Goal: Answer question/provide support: Share knowledge or assist other users

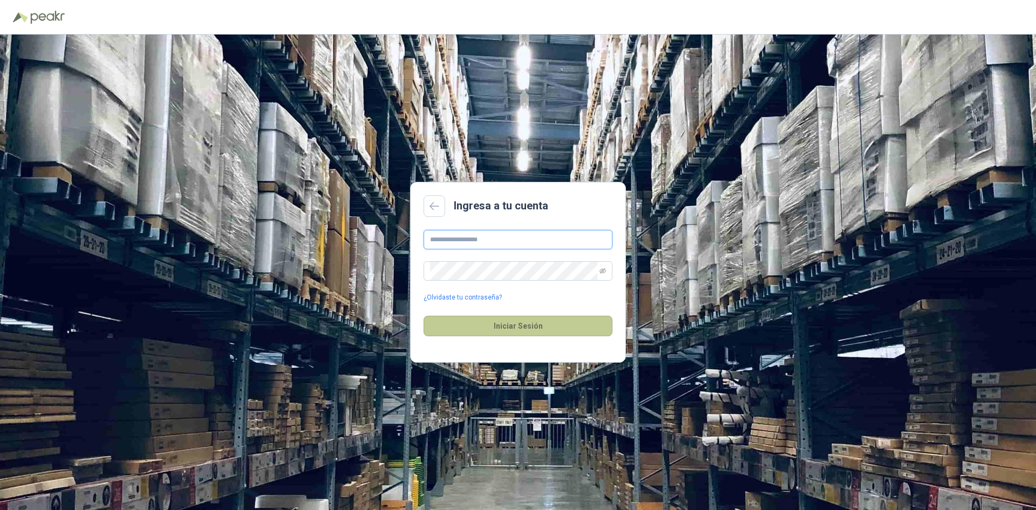
type input "**********"
click at [548, 328] on button "Iniciar Sesión" at bounding box center [518, 326] width 189 height 21
click at [525, 323] on button "Iniciar Sesión" at bounding box center [518, 326] width 189 height 21
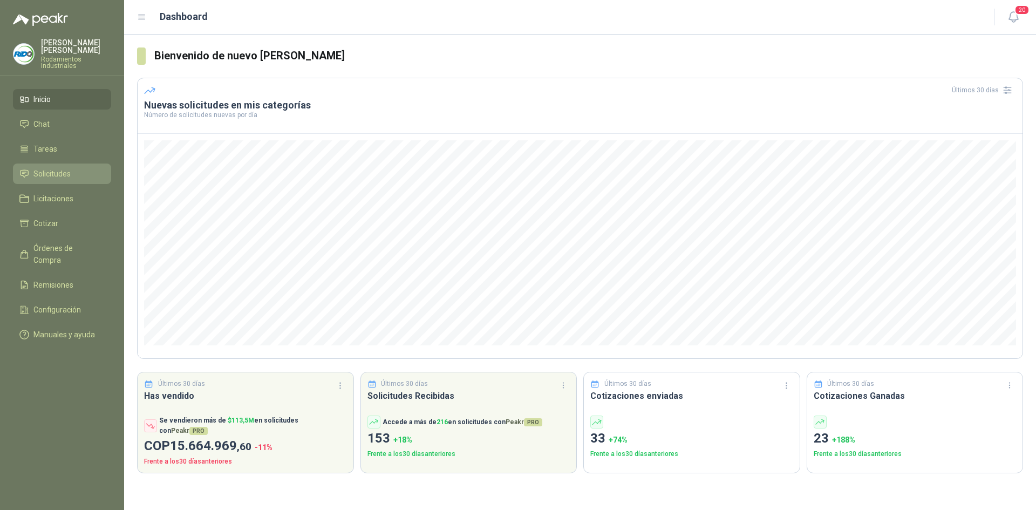
click at [65, 172] on link "Solicitudes" at bounding box center [62, 173] width 98 height 21
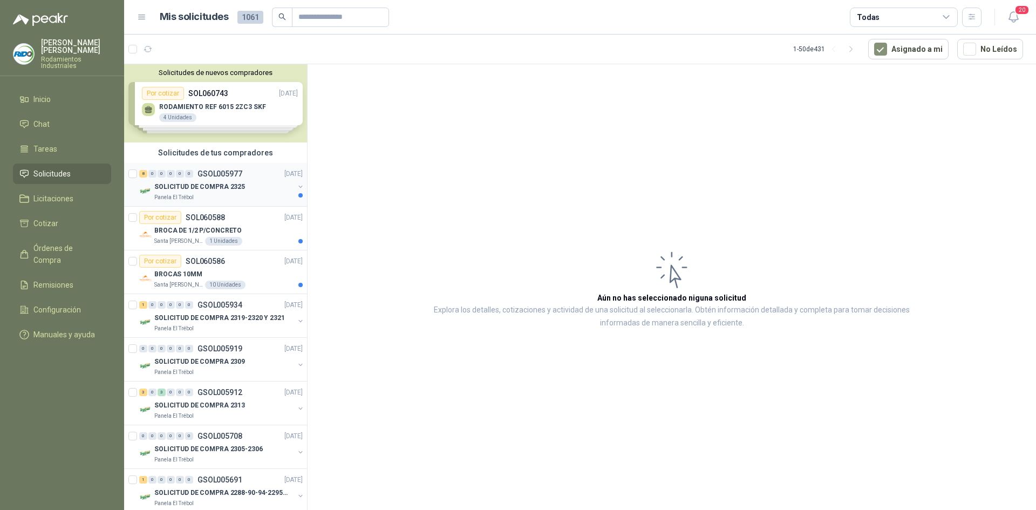
click at [201, 188] on p "SOLICITUD DE COMPRA 2325" at bounding box center [199, 187] width 91 height 10
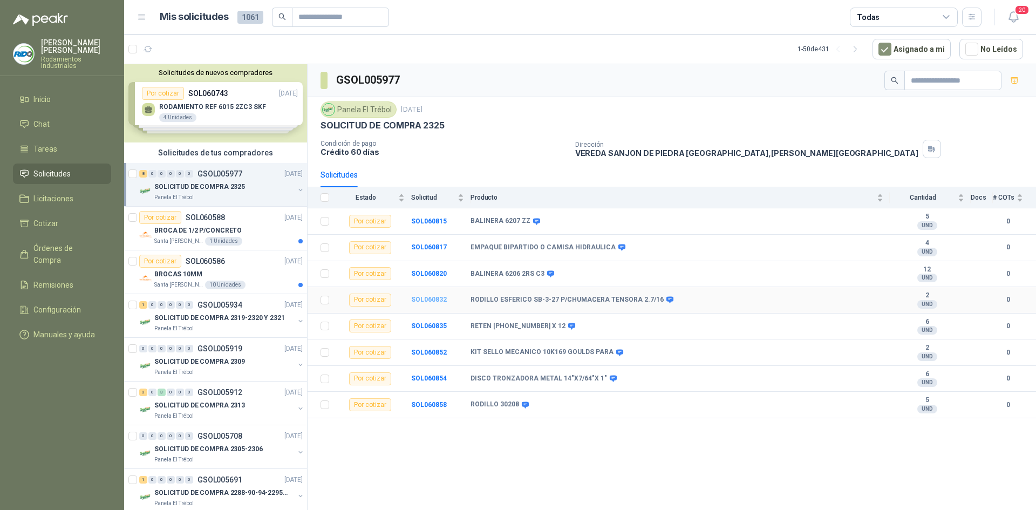
click at [423, 301] on b "SOL060832" at bounding box center [429, 300] width 36 height 8
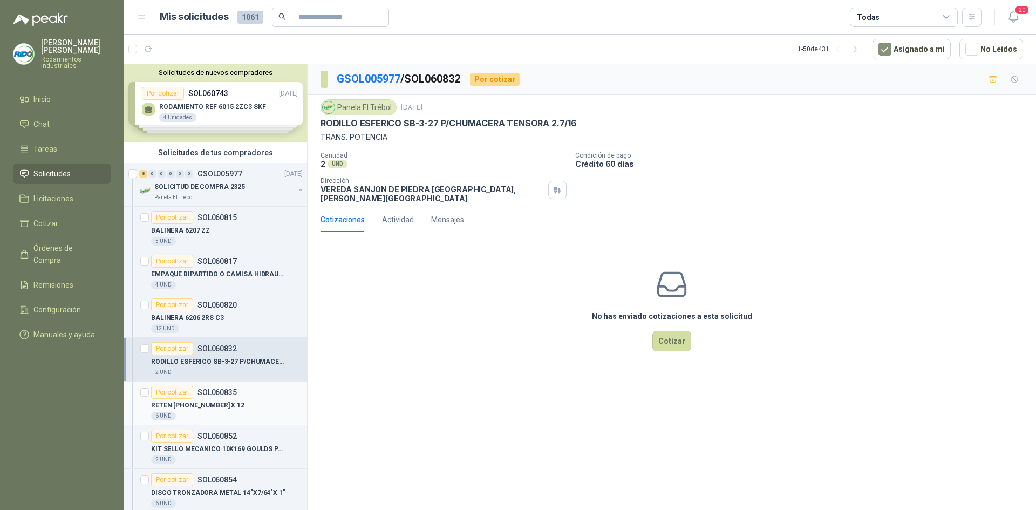
click at [208, 406] on p "RETEN [PHONE_NUMBER] X 12" at bounding box center [197, 405] width 93 height 10
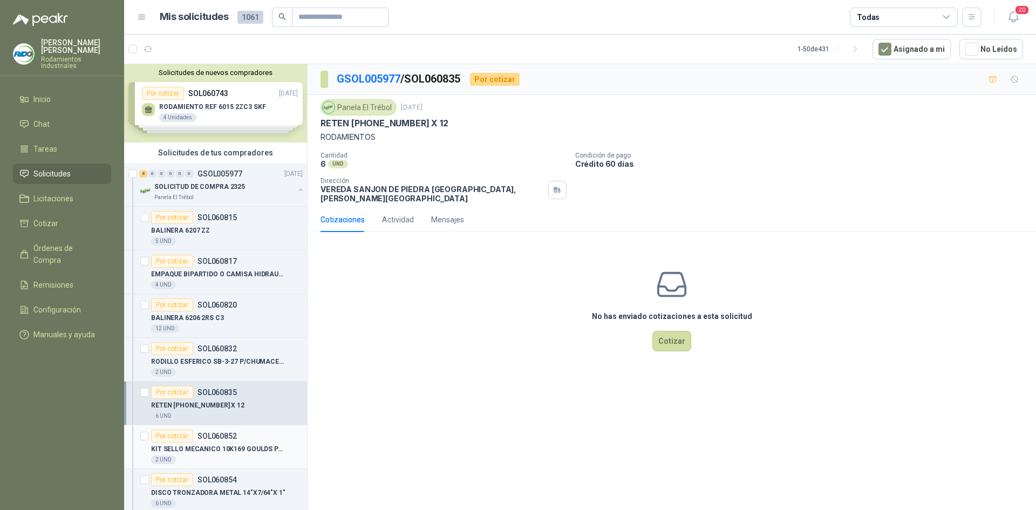
click at [265, 446] on p "KIT SELLO MECANICO 10K169 GOULDS PARA" at bounding box center [218, 449] width 134 height 10
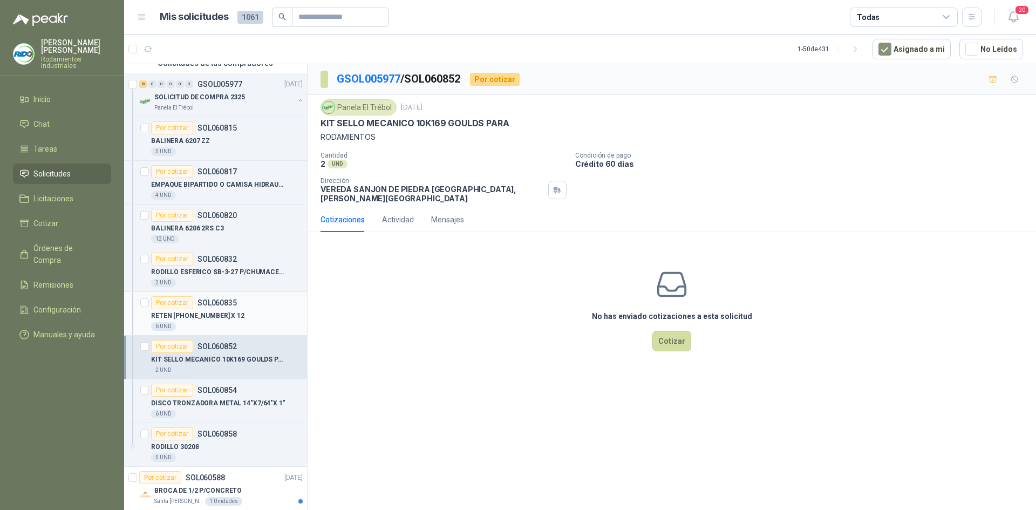
scroll to position [108, 0]
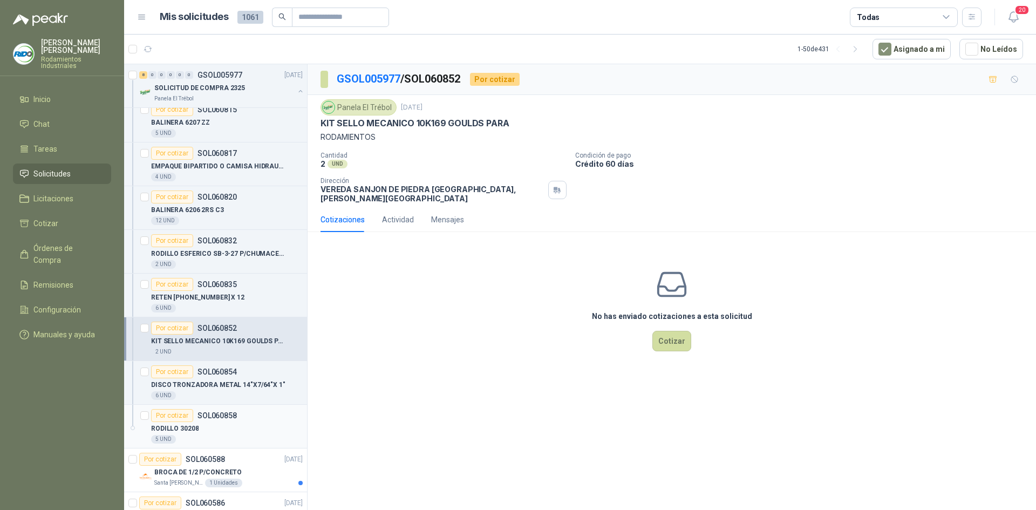
click at [217, 429] on div "RODILLO 30208" at bounding box center [227, 428] width 152 height 13
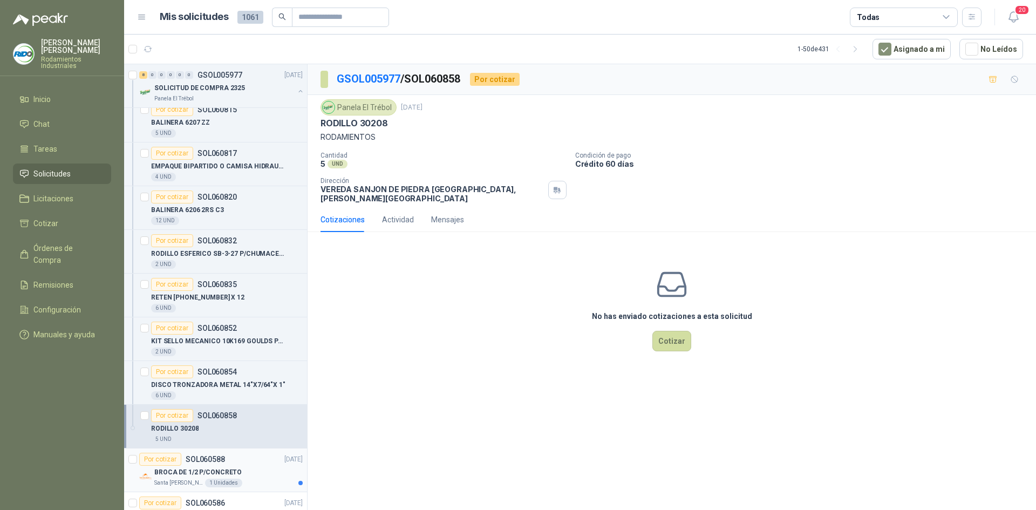
click at [230, 460] on div "Por cotizar SOL060588 [DATE]" at bounding box center [220, 459] width 163 height 13
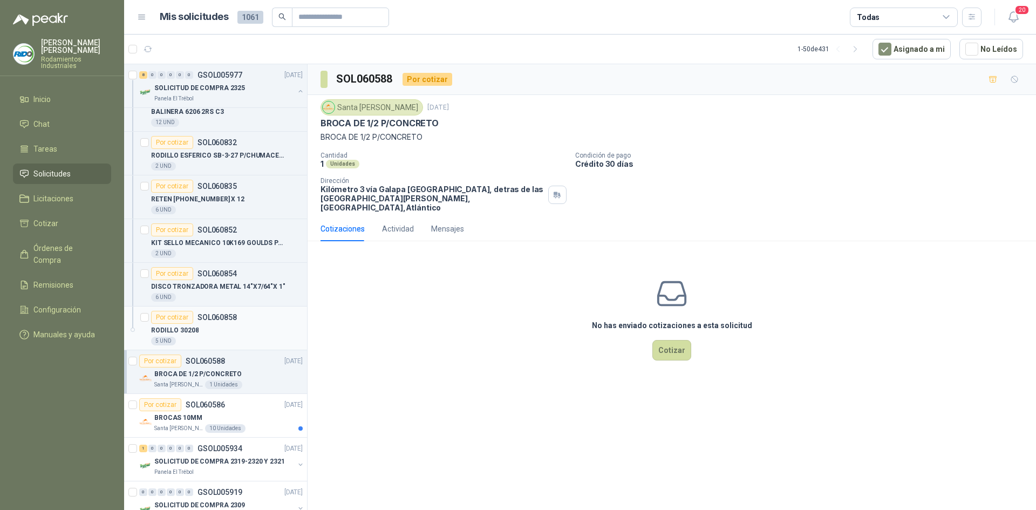
scroll to position [216, 0]
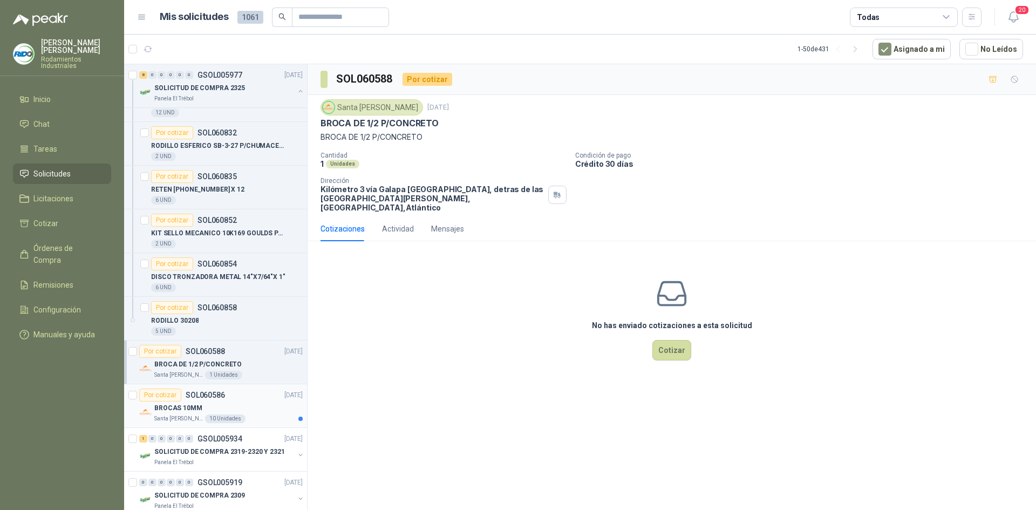
click at [251, 401] on div "Por cotizar SOL060586 [DATE]" at bounding box center [220, 395] width 163 height 13
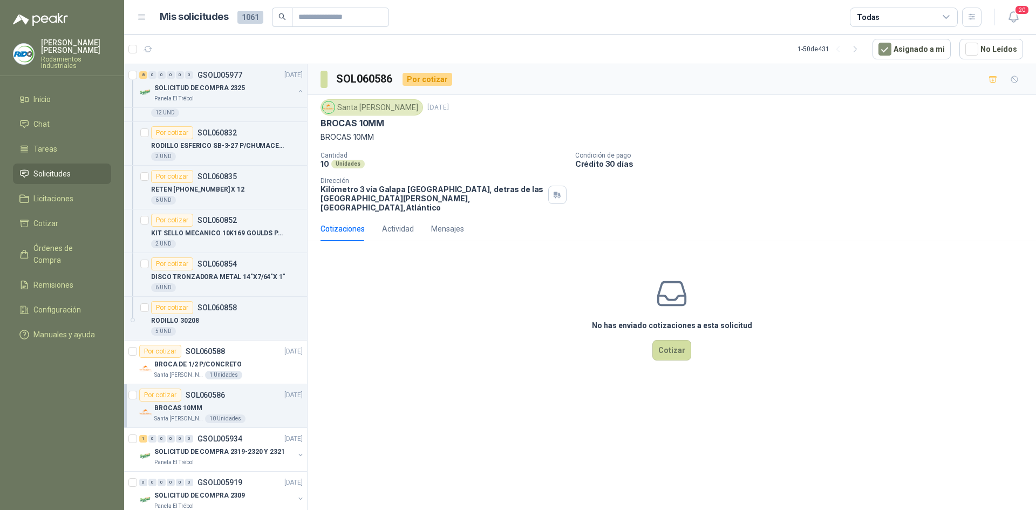
scroll to position [270, 0]
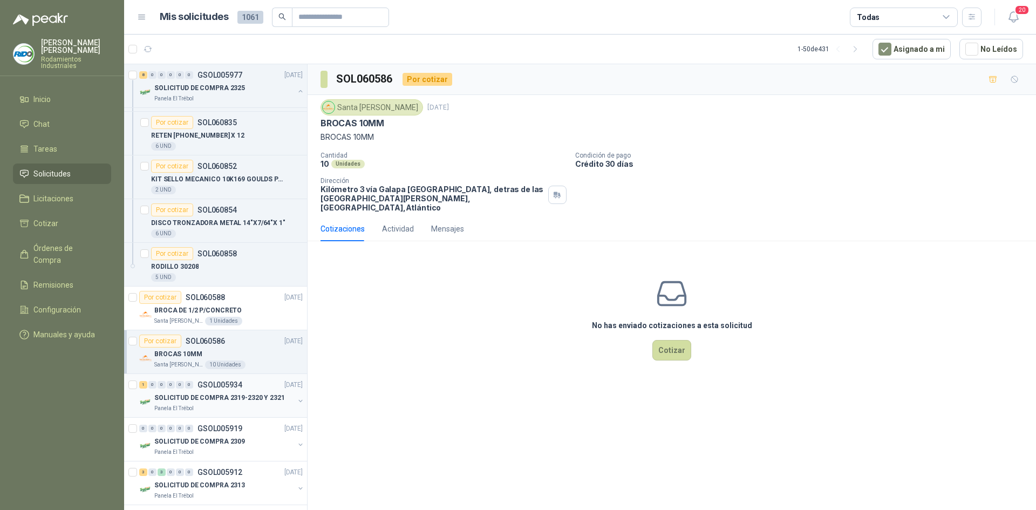
click at [250, 398] on p "SOLICITUD DE COMPRA 2319-2320 Y 2321" at bounding box center [219, 398] width 131 height 10
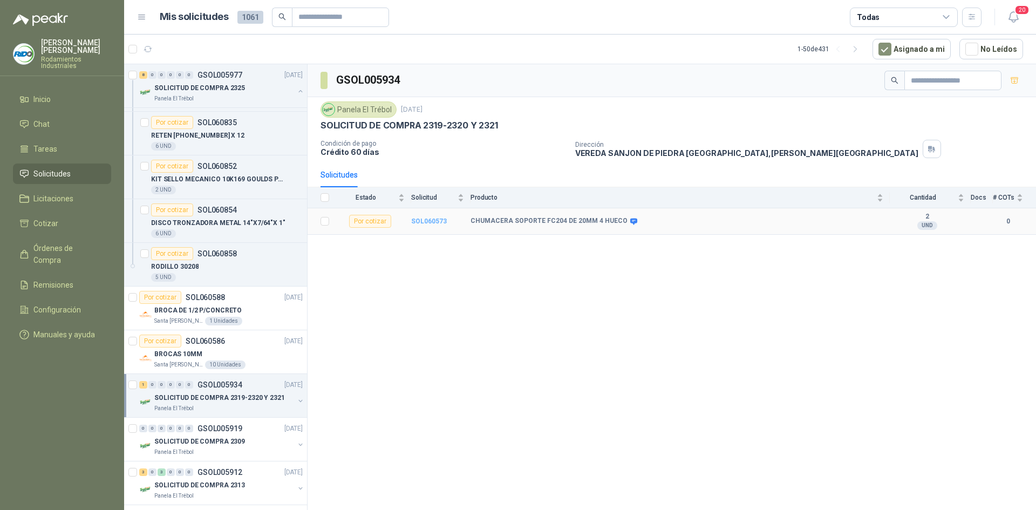
click at [421, 223] on b "SOL060573" at bounding box center [429, 221] width 36 height 8
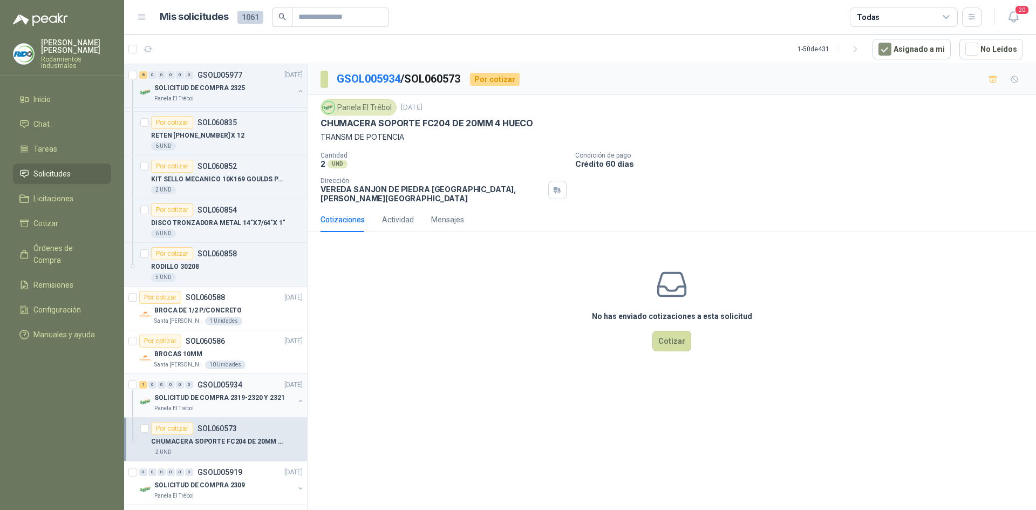
scroll to position [324, 0]
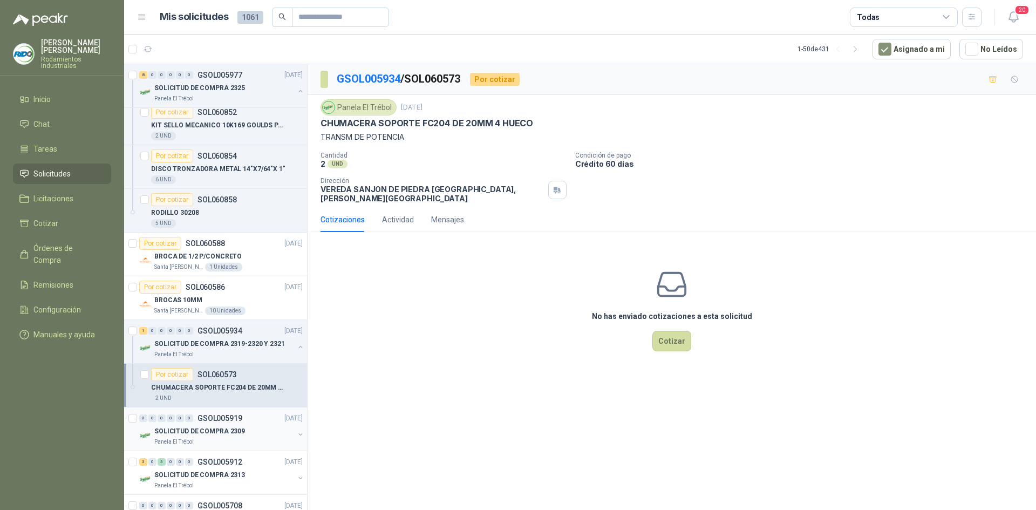
click at [219, 427] on p "SOLICITUD DE COMPRA 2309" at bounding box center [199, 431] width 91 height 10
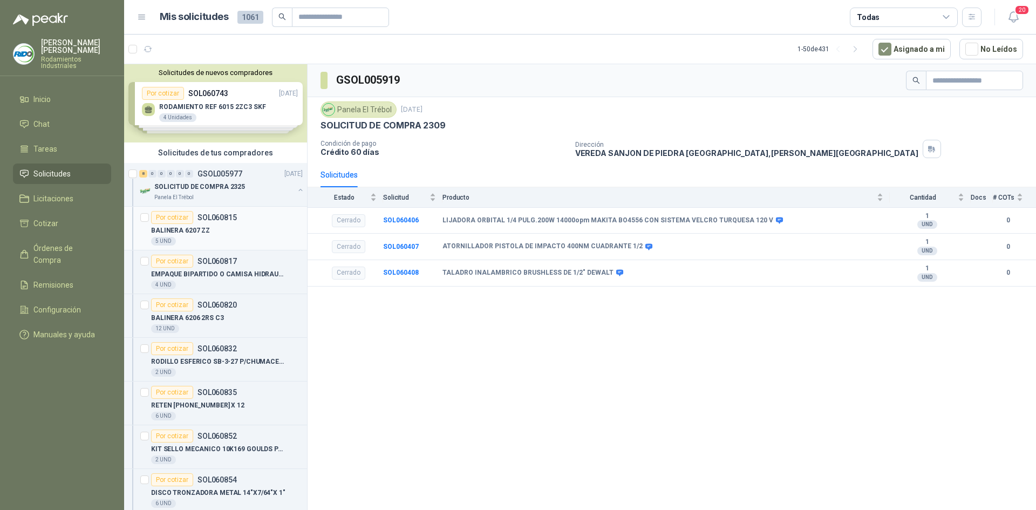
click at [255, 236] on div "BALINERA 6207 ZZ" at bounding box center [227, 230] width 152 height 13
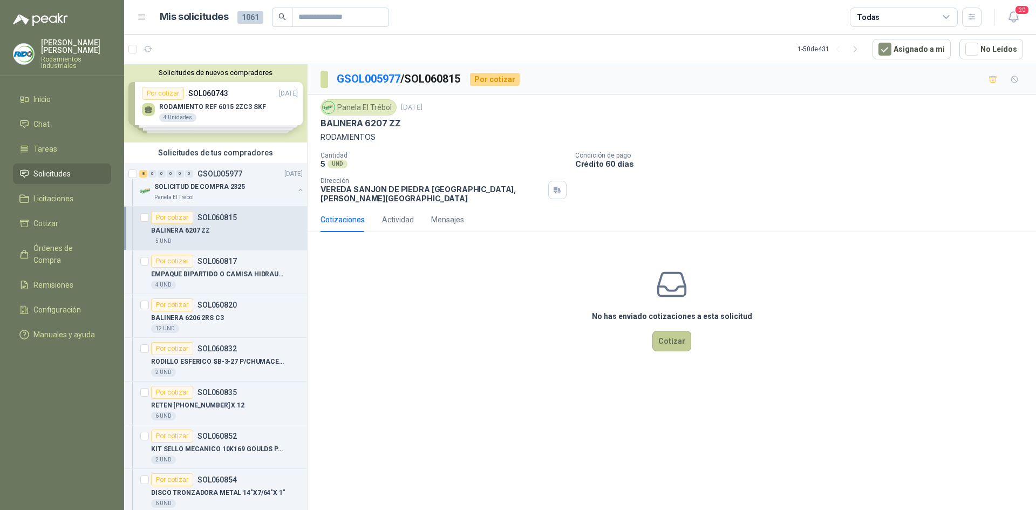
click at [686, 337] on button "Cotizar" at bounding box center [671, 341] width 39 height 21
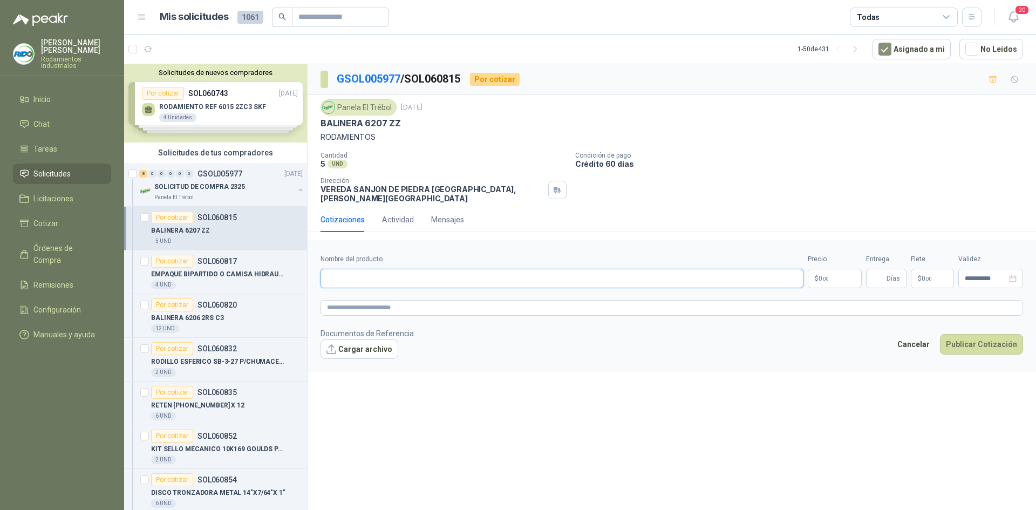
click at [415, 272] on input "Nombre del producto" at bounding box center [562, 278] width 483 height 19
drag, startPoint x: 406, startPoint y: 276, endPoint x: 306, endPoint y: 265, distance: 100.3
click at [306, 265] on div "Solicitudes de nuevos compradores Por cotizar SOL060743 [DATE] RODAMIENTO REF 6…" at bounding box center [580, 289] width 912 height 450
type input "********"
click at [358, 300] on textarea at bounding box center [672, 308] width 703 height 16
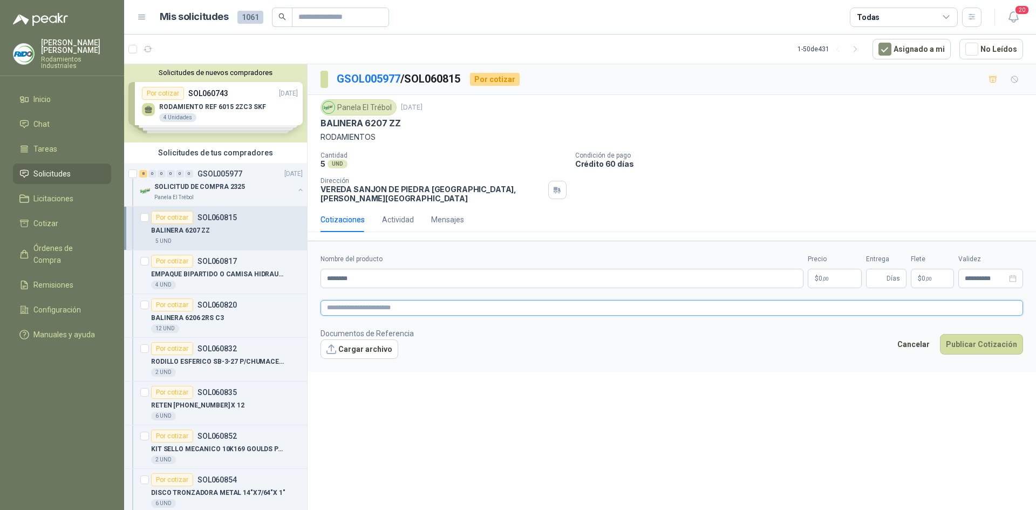
type textarea "*"
type textarea "**"
type textarea "***"
click at [823, 276] on span ",00" at bounding box center [825, 279] width 6 height 6
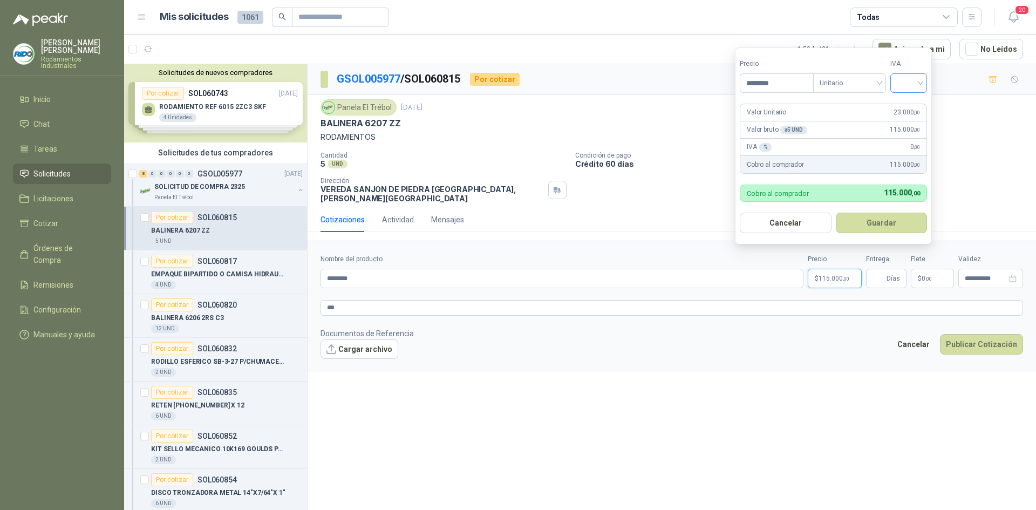
click at [925, 81] on div at bounding box center [908, 82] width 37 height 19
type input "********"
drag, startPoint x: 919, startPoint y: 106, endPoint x: 910, endPoint y: 112, distance: 11.4
click at [919, 106] on div "19%" at bounding box center [911, 105] width 20 height 12
click at [896, 221] on button "Guardar" at bounding box center [883, 223] width 93 height 21
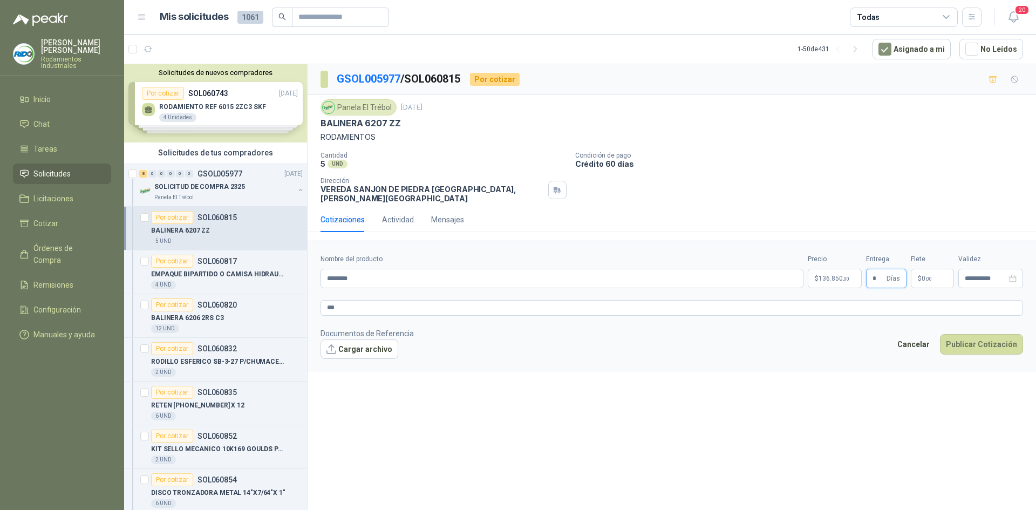
type input "*"
drag, startPoint x: 912, startPoint y: 200, endPoint x: 918, endPoint y: 225, distance: 26.0
click at [914, 207] on div "Cotizaciones Actividad Mensajes" at bounding box center [672, 219] width 703 height 25
click at [923, 269] on p "$ 0 ,00" at bounding box center [932, 278] width 43 height 19
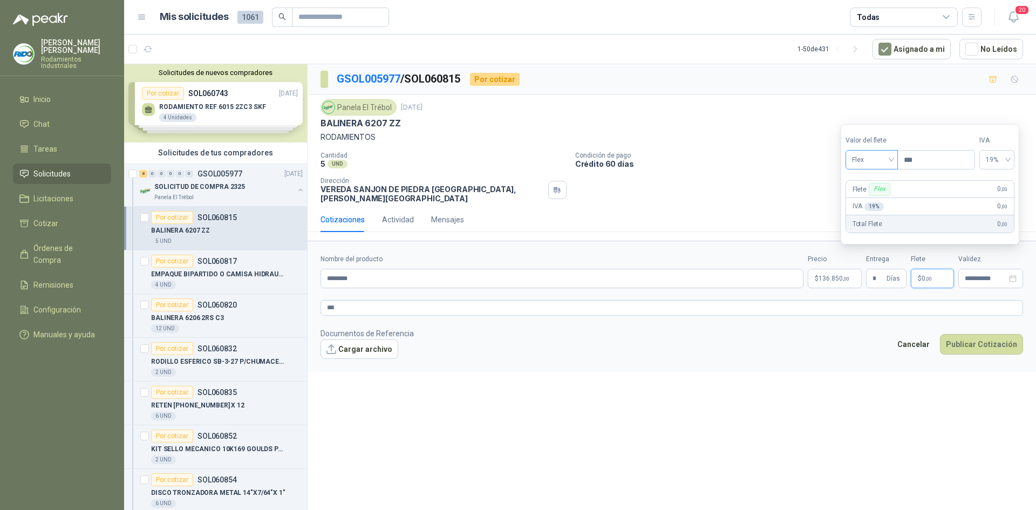
click at [888, 158] on span "Flex" at bounding box center [871, 160] width 39 height 16
click at [885, 197] on div "Incluido" at bounding box center [872, 200] width 37 height 12
click at [767, 423] on div "**********" at bounding box center [672, 288] width 728 height 449
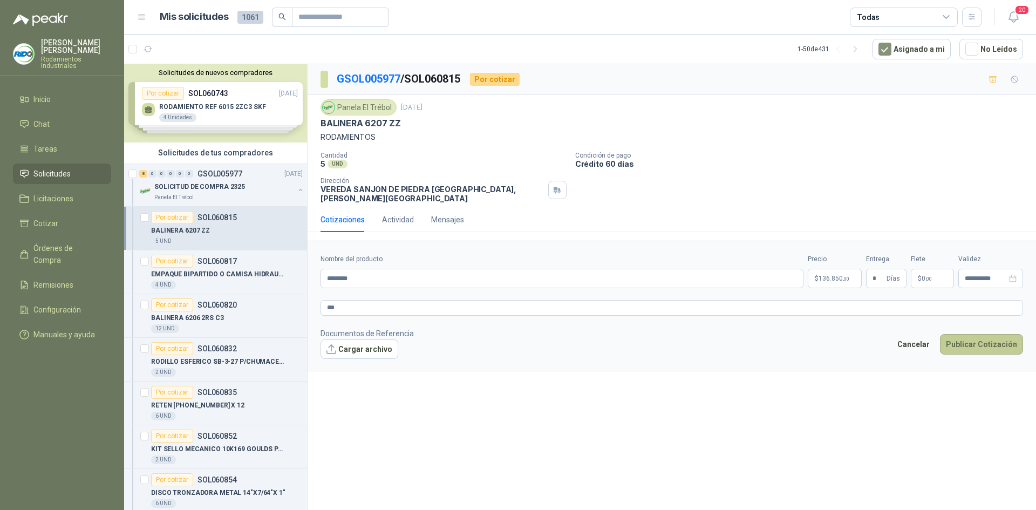
click at [979, 342] on button "Publicar Cotización" at bounding box center [981, 344] width 83 height 21
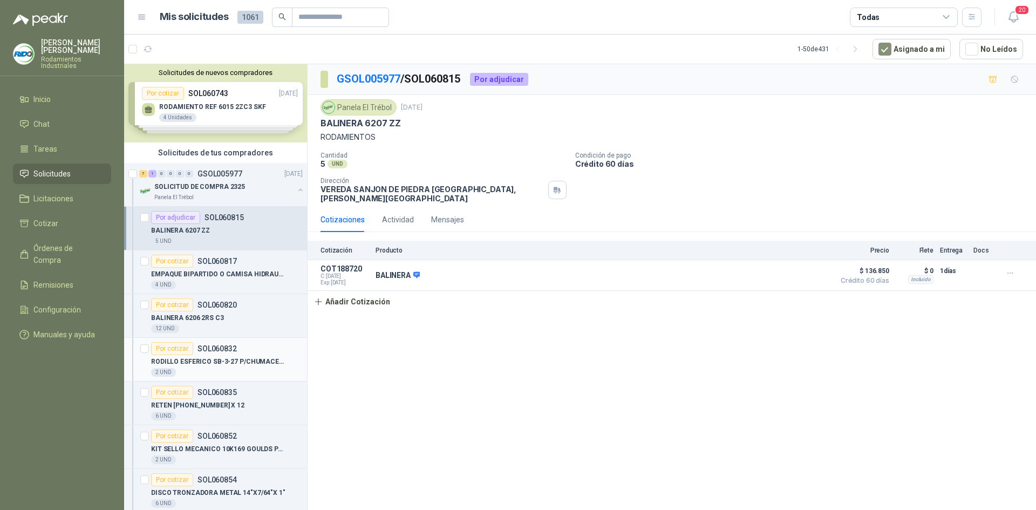
click at [241, 366] on p "RODILLO ESFERICO SB-3-27 P/CHUMACERA TENSORA 2.7/16" at bounding box center [218, 362] width 134 height 10
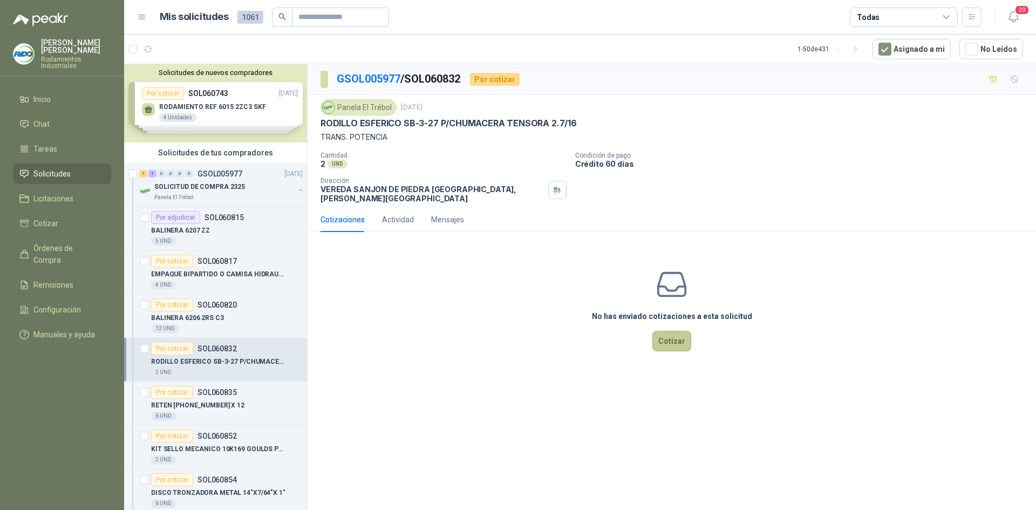
click at [669, 331] on button "Cotizar" at bounding box center [671, 341] width 39 height 21
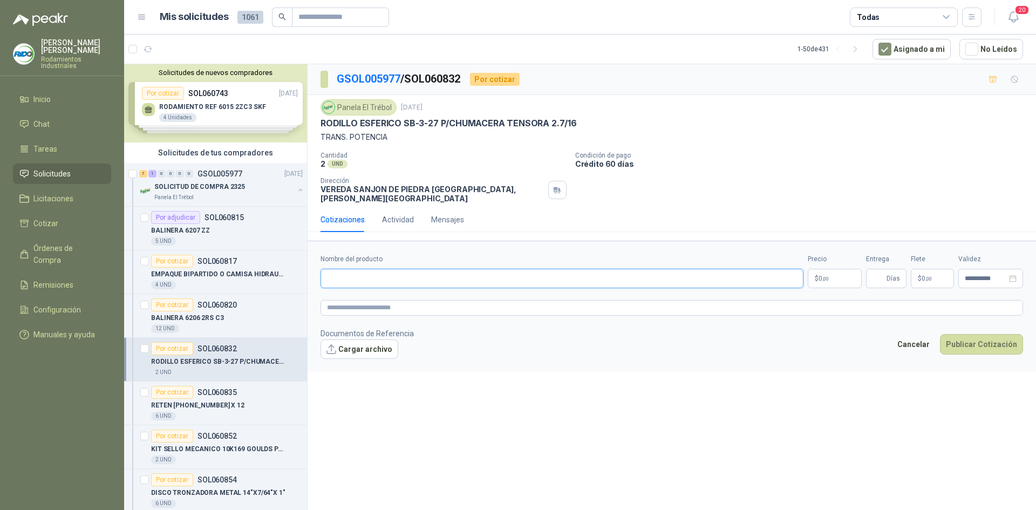
click at [478, 269] on input "Nombre del producto" at bounding box center [562, 278] width 483 height 19
type input "**********"
click at [830, 275] on p "$ 0 ,00" at bounding box center [835, 278] width 54 height 19
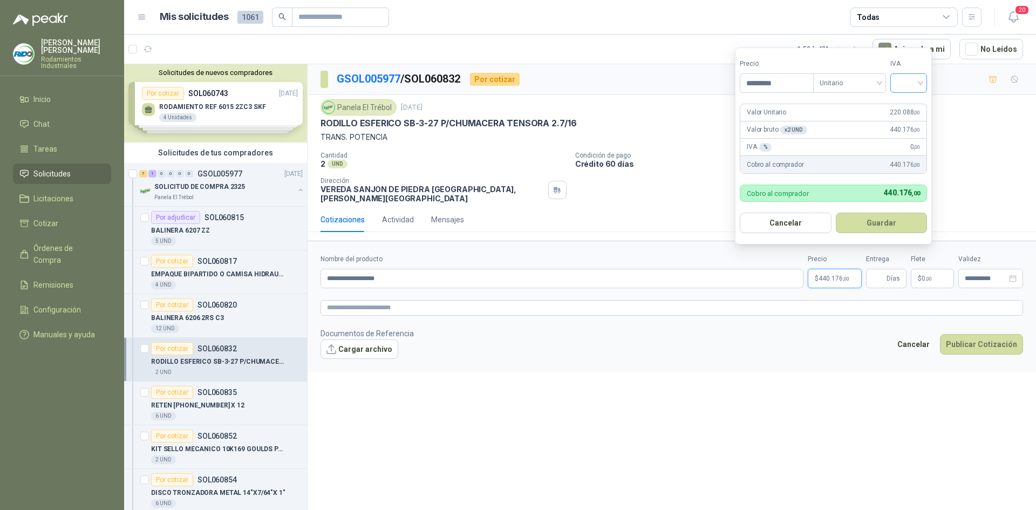
type input "*********"
click at [921, 77] on input "search" at bounding box center [909, 82] width 24 height 16
click at [916, 102] on div "19%" at bounding box center [911, 105] width 20 height 12
click at [879, 226] on button "Guardar" at bounding box center [883, 223] width 93 height 21
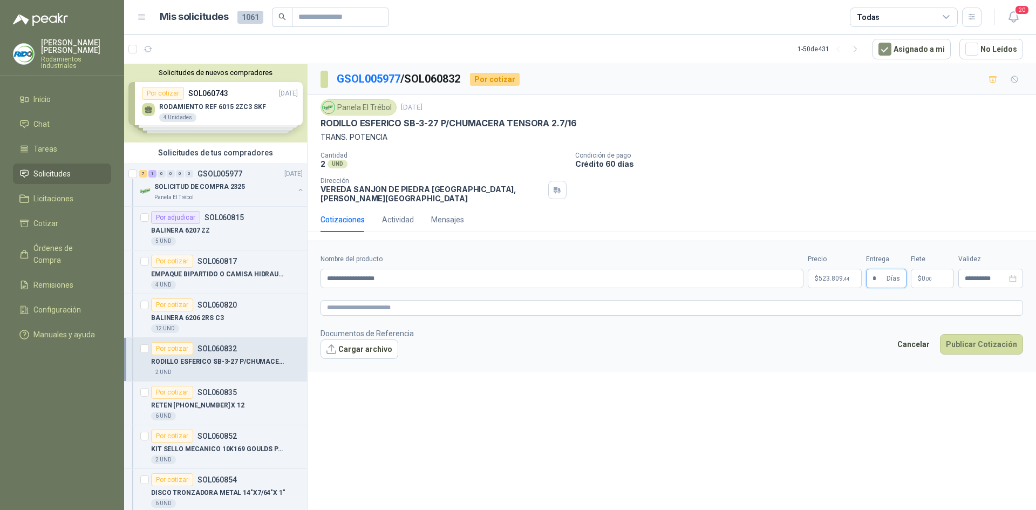
type input "*"
drag, startPoint x: 824, startPoint y: 149, endPoint x: 836, endPoint y: 172, distance: 25.8
click at [829, 159] on div "Panela El Trébol [DATE] RODILLO ESFERICO SB-3-27 P/CHUMACERA TENSORA 2.7/16 TRA…" at bounding box center [672, 151] width 703 height 104
click at [943, 272] on p "$ 0 ,00" at bounding box center [932, 278] width 43 height 19
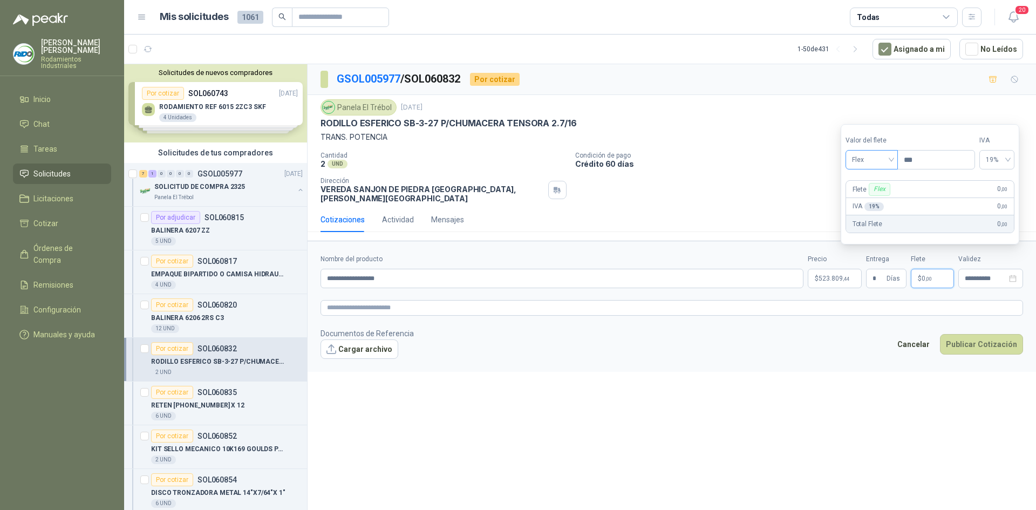
click at [891, 162] on span "Flex" at bounding box center [871, 160] width 39 height 16
click at [889, 199] on div "Incluido" at bounding box center [872, 200] width 37 height 12
click at [611, 300] on textarea at bounding box center [672, 308] width 703 height 16
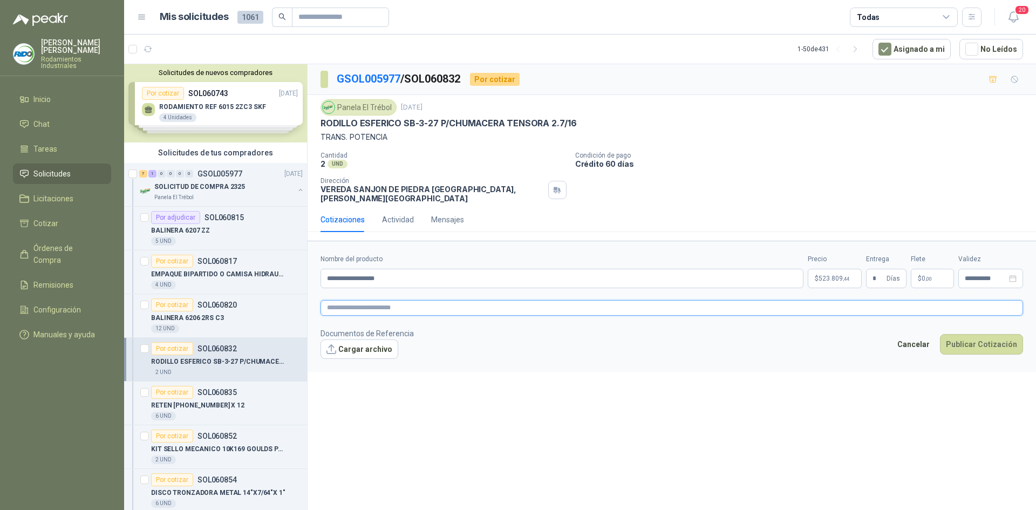
type textarea "*"
type textarea "**"
type textarea "***"
click at [613, 377] on div "**********" at bounding box center [672, 288] width 728 height 449
click at [965, 336] on button "Publicar Cotización" at bounding box center [981, 344] width 83 height 21
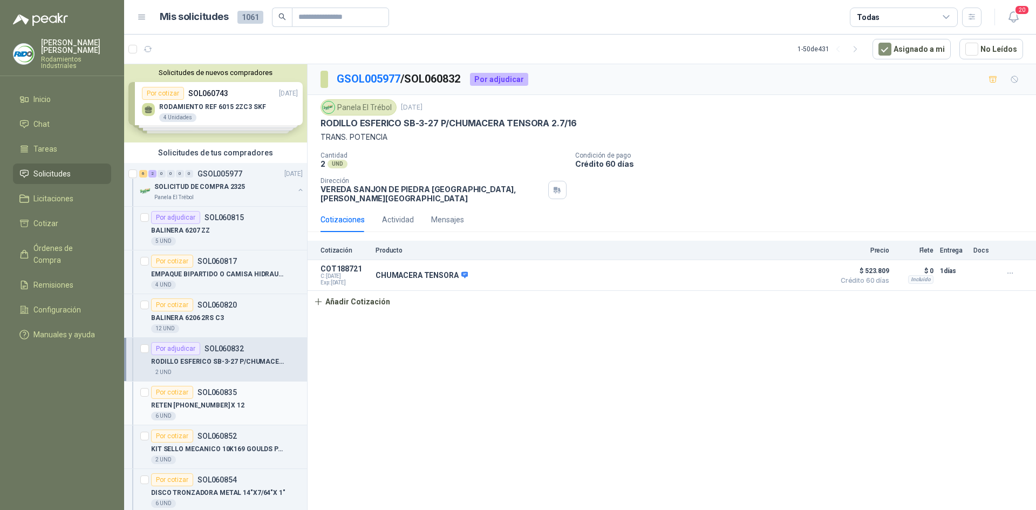
click at [174, 404] on p "RETEN [PHONE_NUMBER] X 12" at bounding box center [197, 405] width 93 height 10
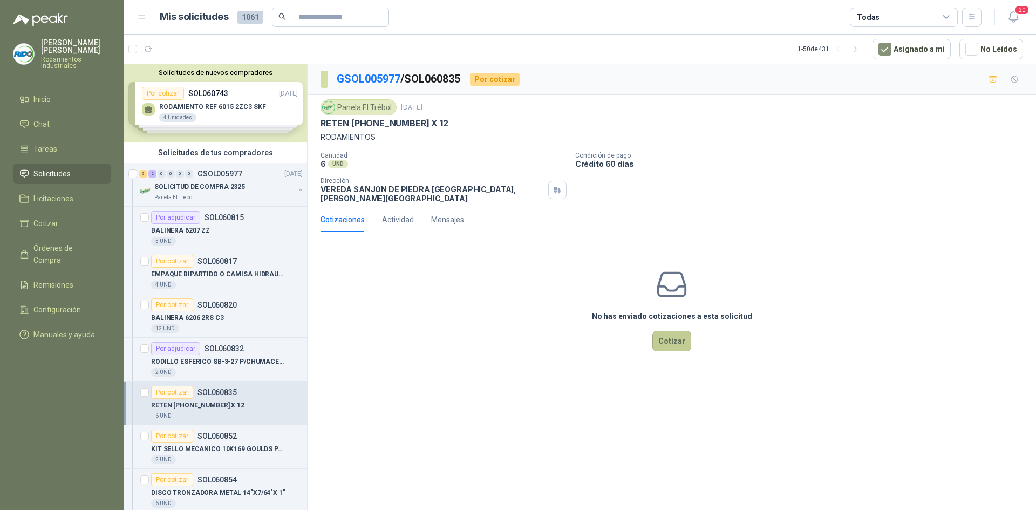
click at [687, 331] on button "Cotizar" at bounding box center [671, 341] width 39 height 21
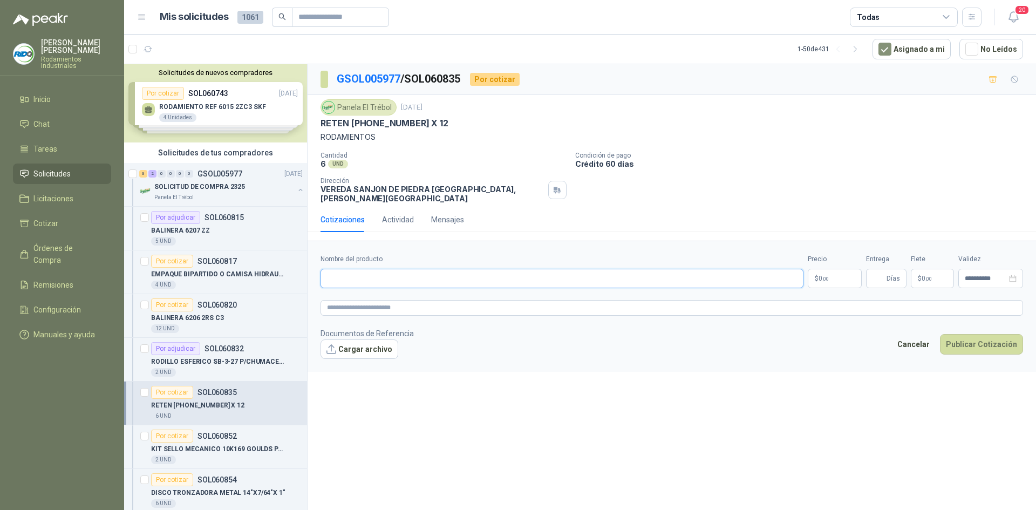
click at [444, 270] on input "Nombre del producto" at bounding box center [562, 278] width 483 height 19
type input "*****"
click at [737, 300] on textarea at bounding box center [672, 308] width 703 height 16
type textarea "*"
type textarea "**"
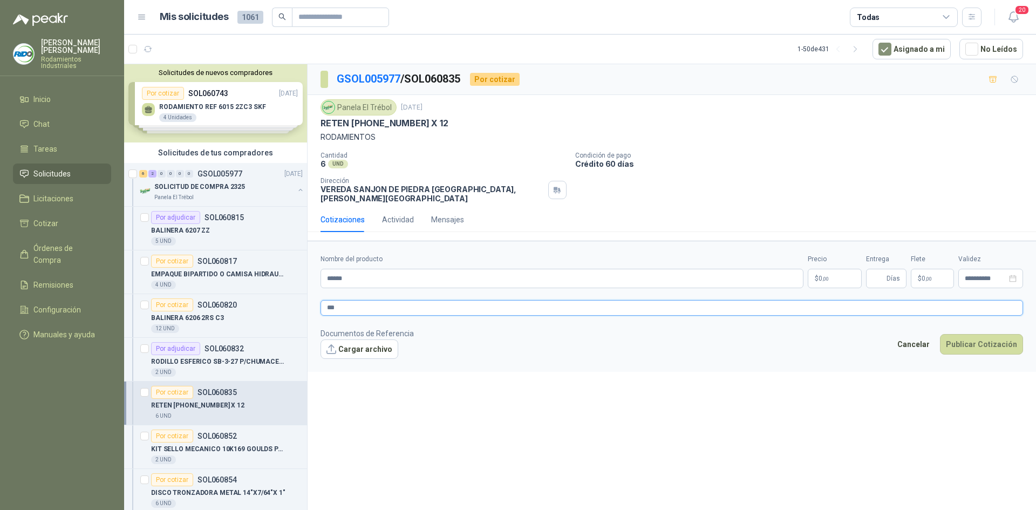
type textarea "***"
click at [819, 269] on p "$ 0 ,00" at bounding box center [835, 278] width 54 height 19
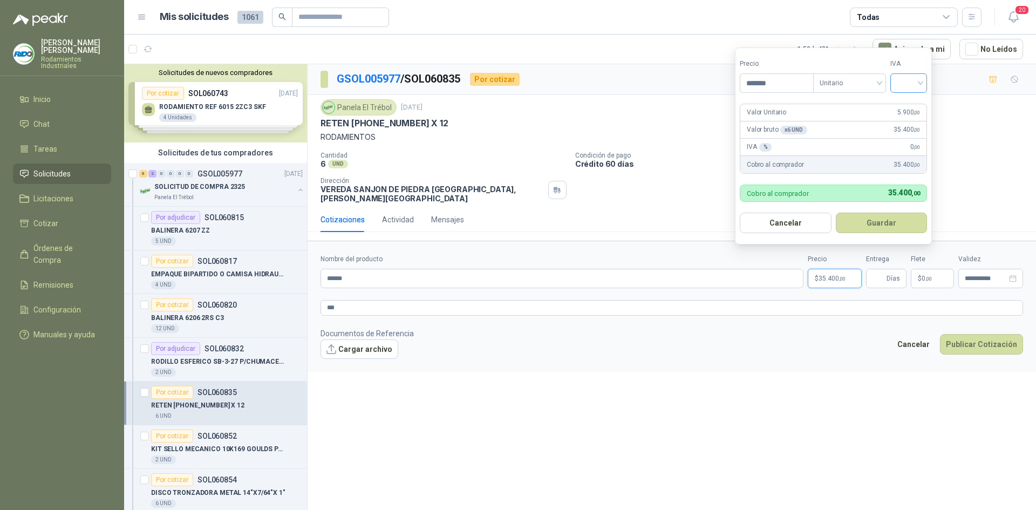
type input "*******"
click at [912, 88] on input "search" at bounding box center [909, 82] width 24 height 16
click at [921, 110] on div "19%" at bounding box center [911, 105] width 20 height 12
click at [902, 213] on button "Guardar" at bounding box center [883, 223] width 93 height 21
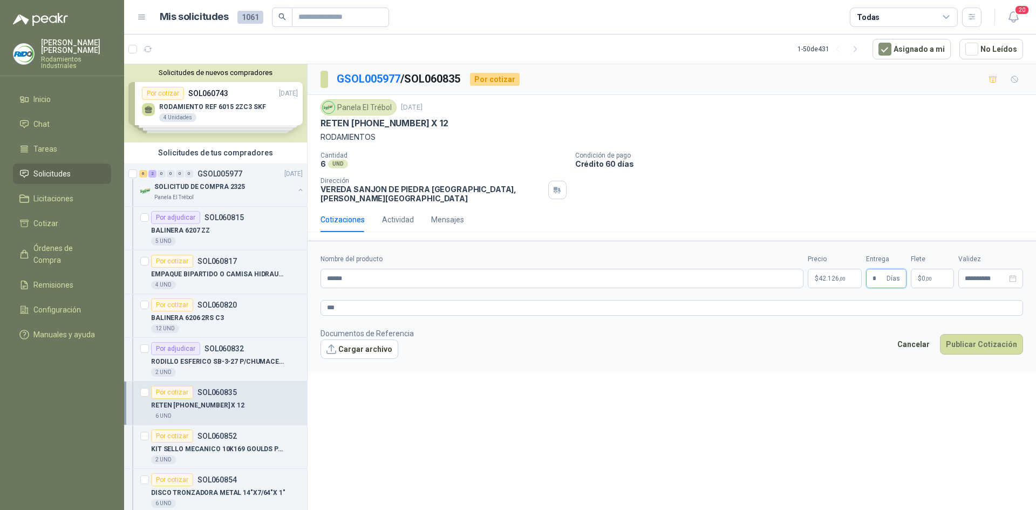
type input "*"
drag, startPoint x: 870, startPoint y: 208, endPoint x: 897, endPoint y: 241, distance: 42.6
click at [870, 208] on div "Cotizaciones Actividad Mensajes" at bounding box center [672, 219] width 703 height 25
click at [936, 271] on p "$ 0 ,00" at bounding box center [932, 278] width 43 height 19
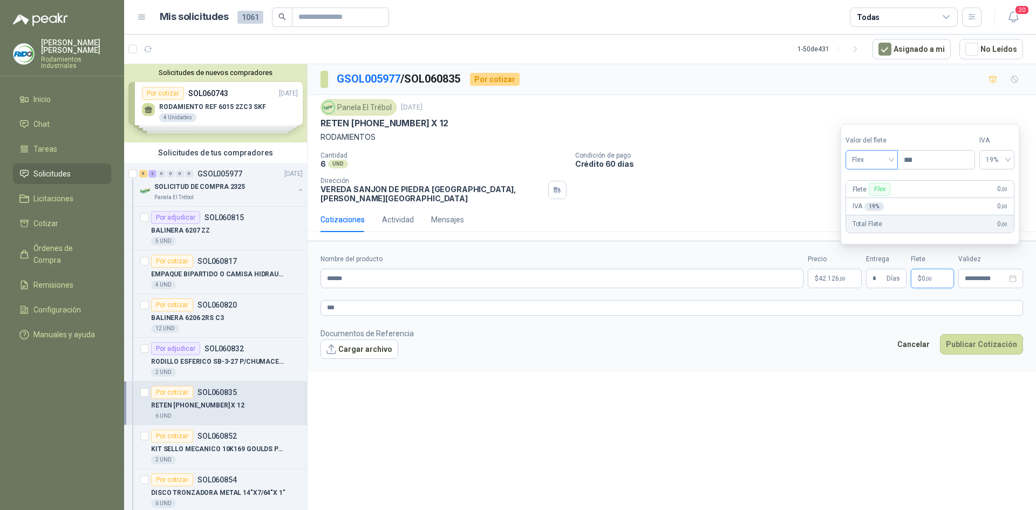
click at [894, 158] on div "Flex" at bounding box center [872, 159] width 52 height 19
click at [884, 199] on div "Incluido" at bounding box center [872, 200] width 37 height 12
click at [830, 377] on div "**********" at bounding box center [672, 288] width 728 height 449
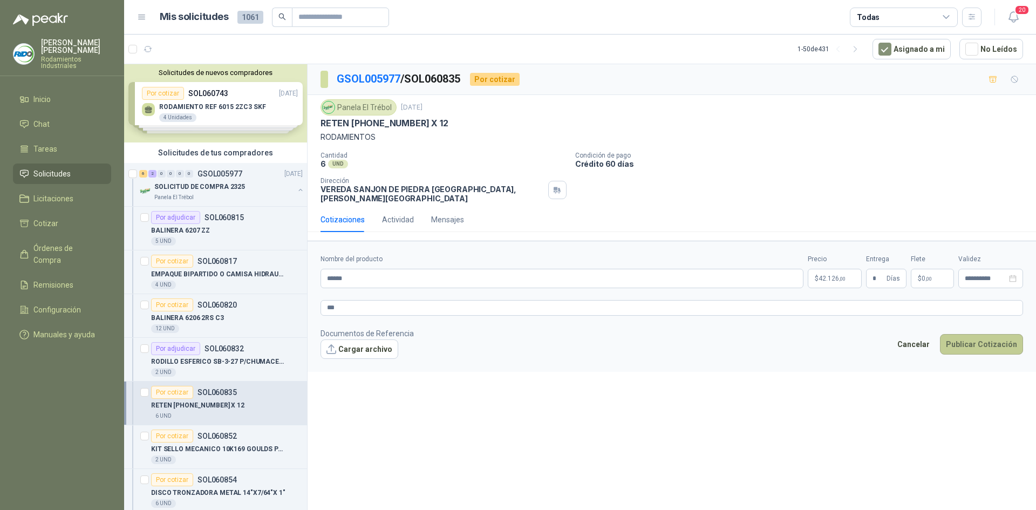
click at [984, 340] on button "Publicar Cotización" at bounding box center [981, 344] width 83 height 21
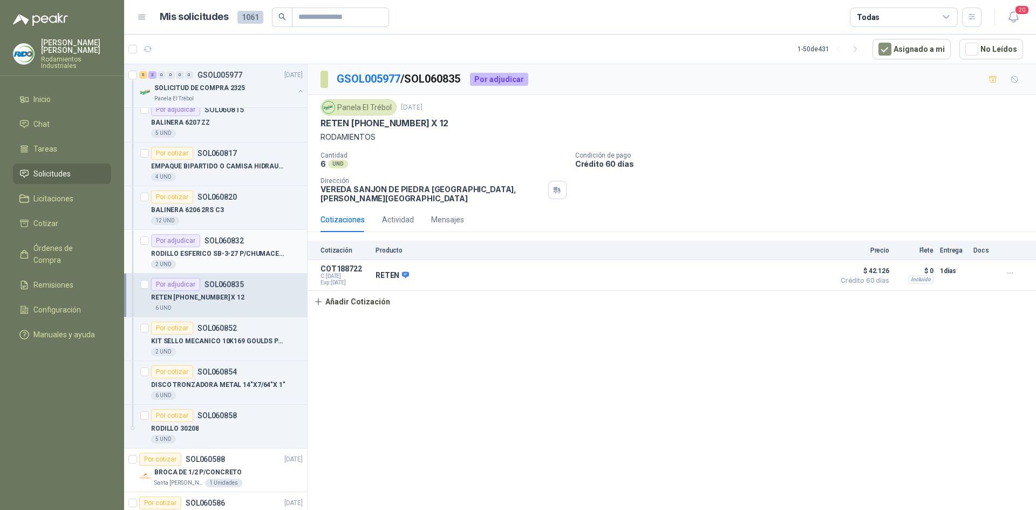
scroll to position [162, 0]
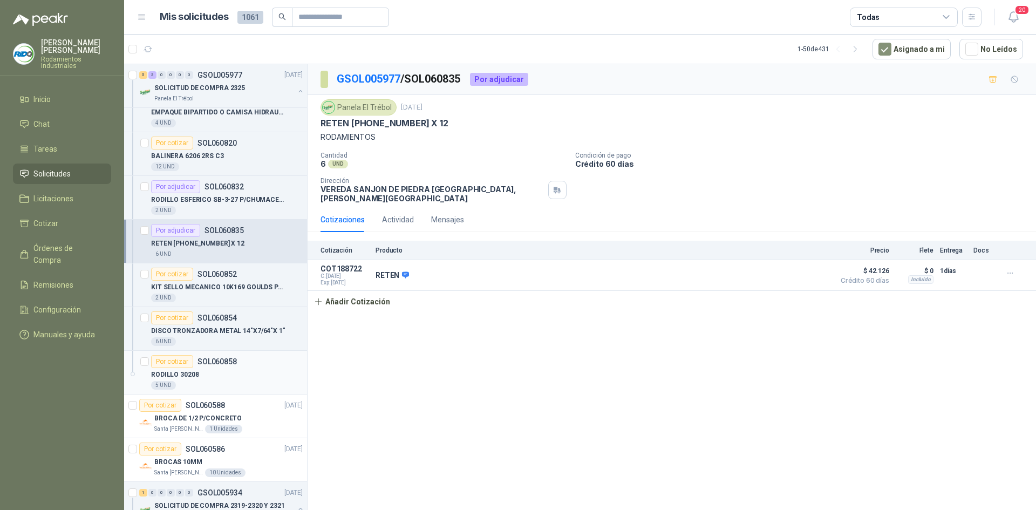
click at [216, 377] on div "RODILLO 30208" at bounding box center [227, 374] width 152 height 13
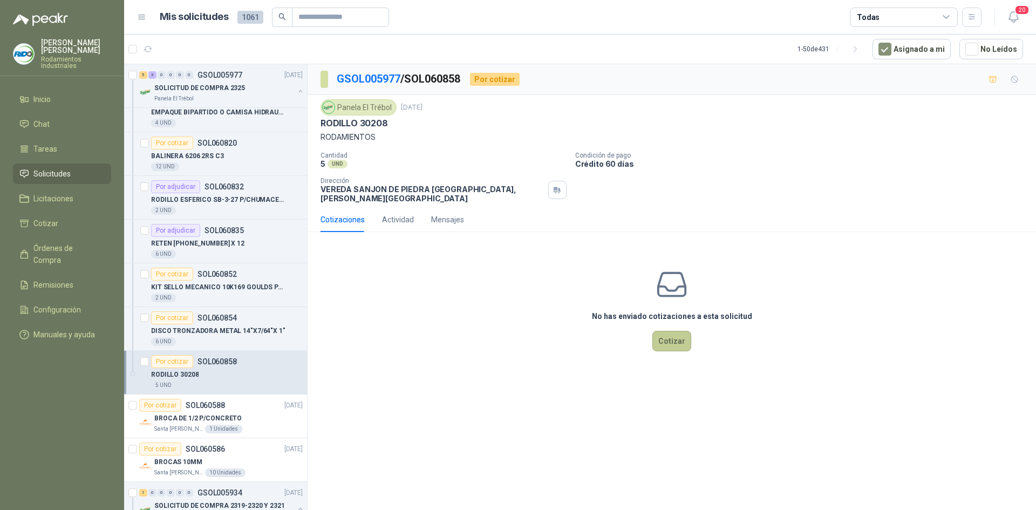
click at [668, 336] on button "Cotizar" at bounding box center [671, 341] width 39 height 21
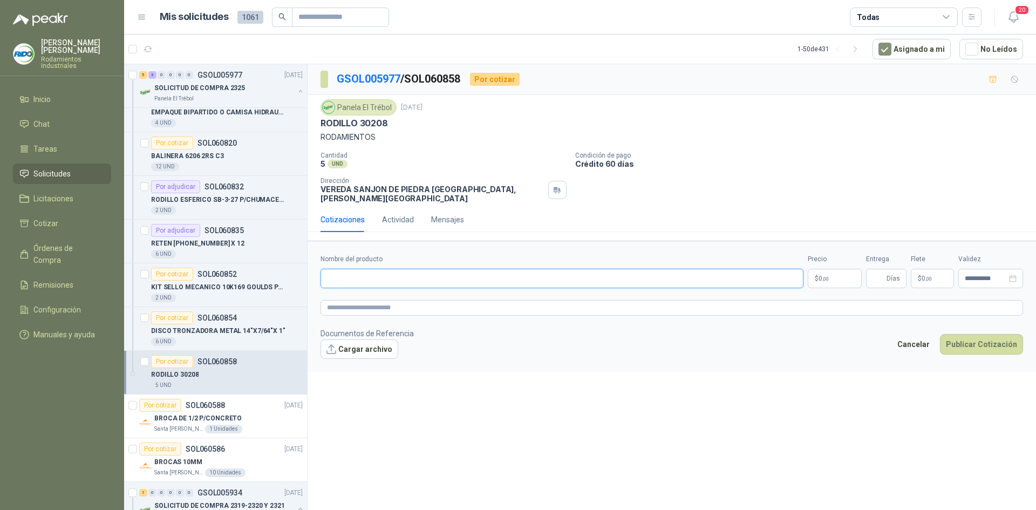
click at [445, 273] on input "Nombre del producto" at bounding box center [562, 278] width 483 height 19
type input "*******"
click at [814, 272] on p "$ 0 ,00" at bounding box center [835, 278] width 54 height 19
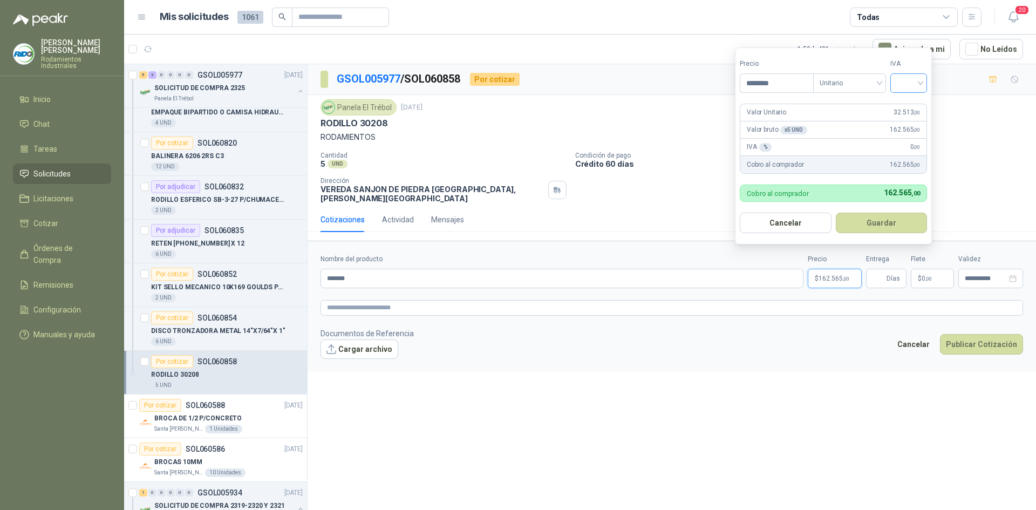
type input "********"
click at [907, 86] on input "search" at bounding box center [909, 82] width 24 height 16
click at [911, 105] on div "19%" at bounding box center [911, 105] width 20 height 12
click at [902, 219] on button "Guardar" at bounding box center [883, 223] width 93 height 21
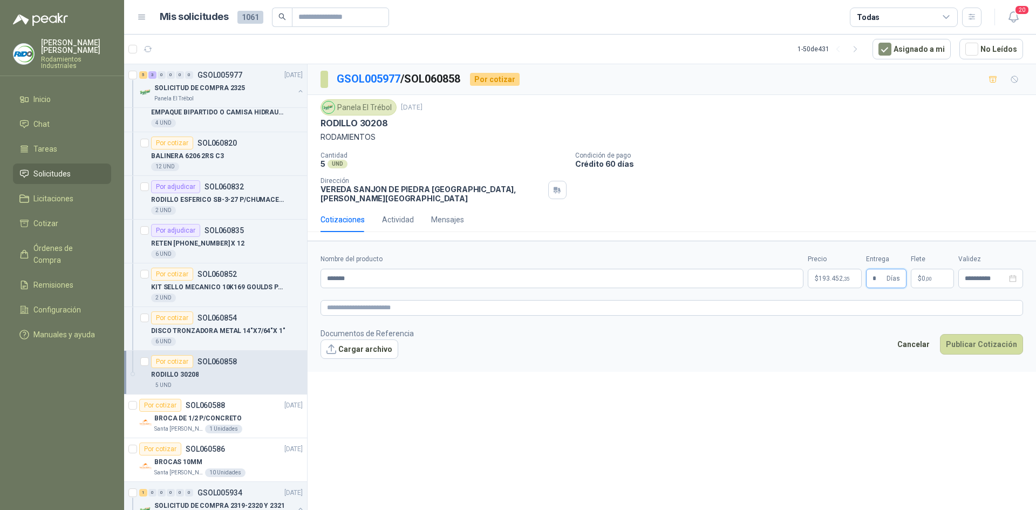
type input "*"
click at [864, 207] on div "Cotizaciones Actividad Mensajes" at bounding box center [672, 219] width 703 height 25
click at [932, 269] on p "$ 0 ,00" at bounding box center [932, 278] width 43 height 19
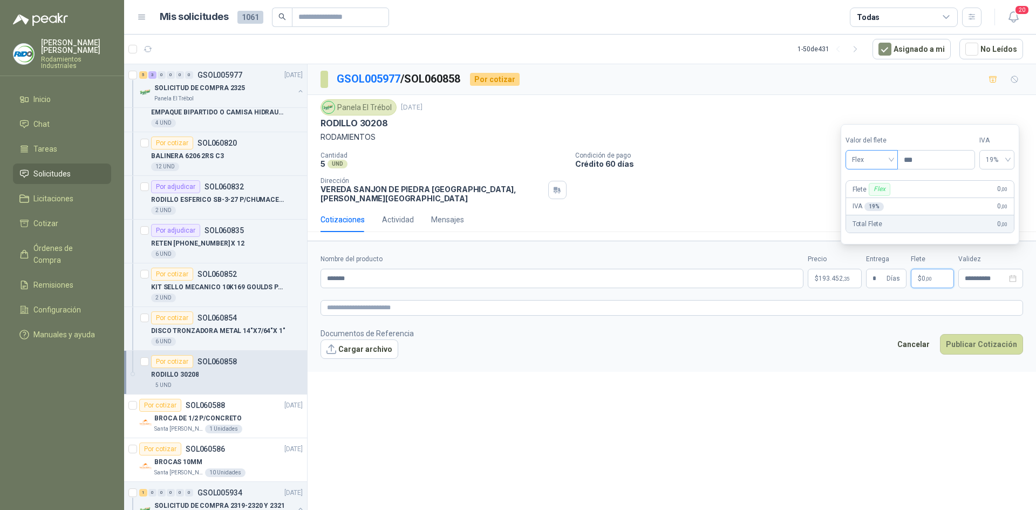
click at [891, 159] on span "Flex" at bounding box center [871, 160] width 39 height 16
click at [883, 206] on div "Incluido" at bounding box center [873, 199] width 50 height 17
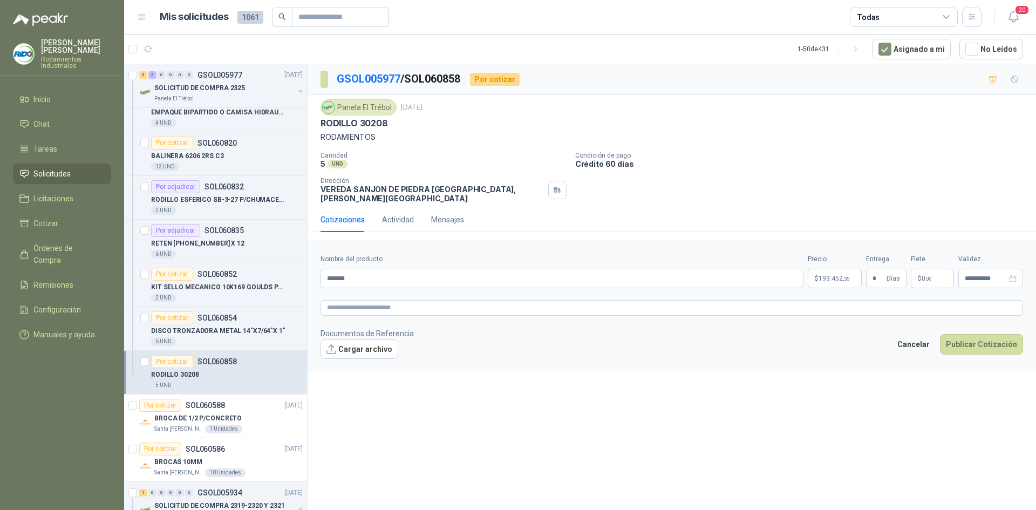
click at [736, 165] on p "Crédito 60 días" at bounding box center [803, 163] width 456 height 9
click at [476, 305] on textarea at bounding box center [672, 308] width 703 height 16
type textarea "*"
type textarea "**"
type textarea "***"
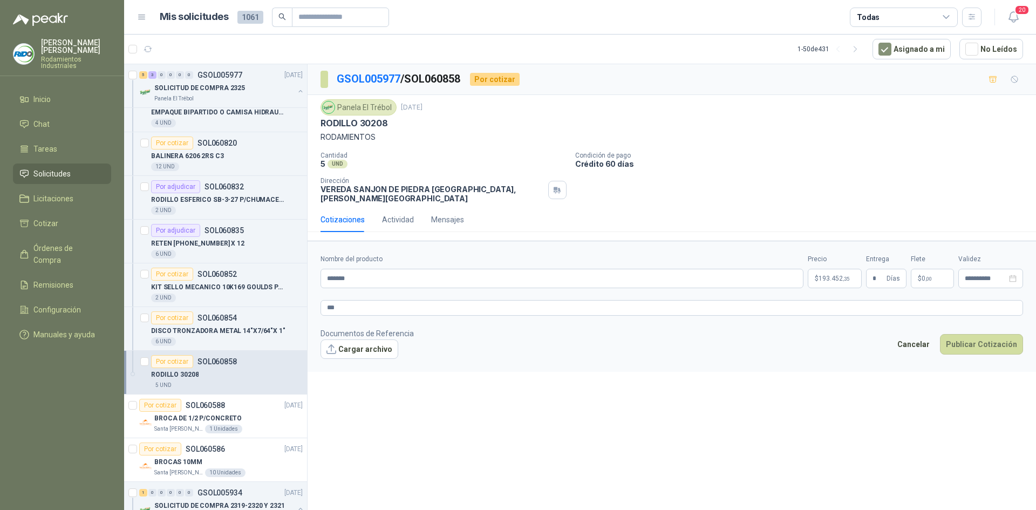
click at [502, 376] on div "**********" at bounding box center [672, 288] width 728 height 449
click at [989, 343] on button "Publicar Cotización" at bounding box center [981, 344] width 83 height 21
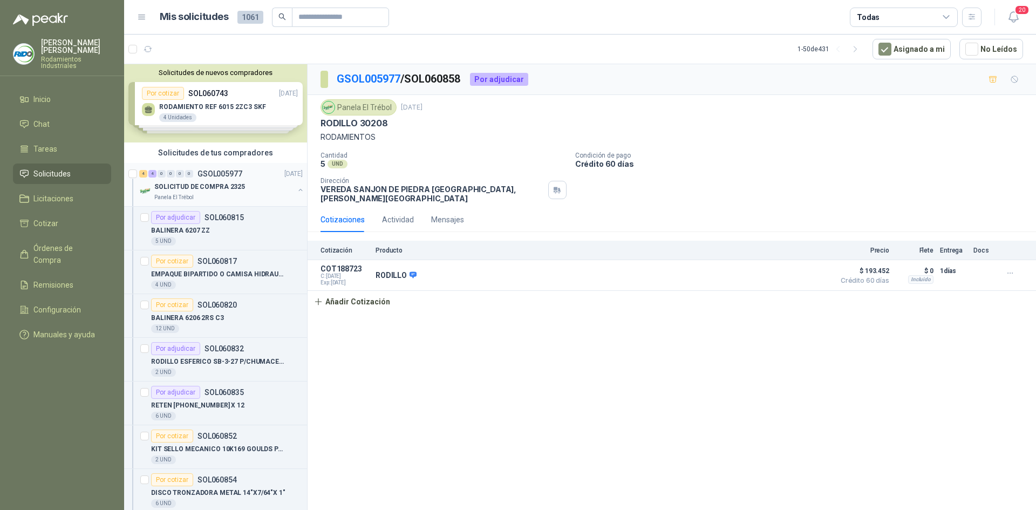
click at [297, 193] on icon "button" at bounding box center [301, 190] width 8 height 8
